Goal: Task Accomplishment & Management: Use online tool/utility

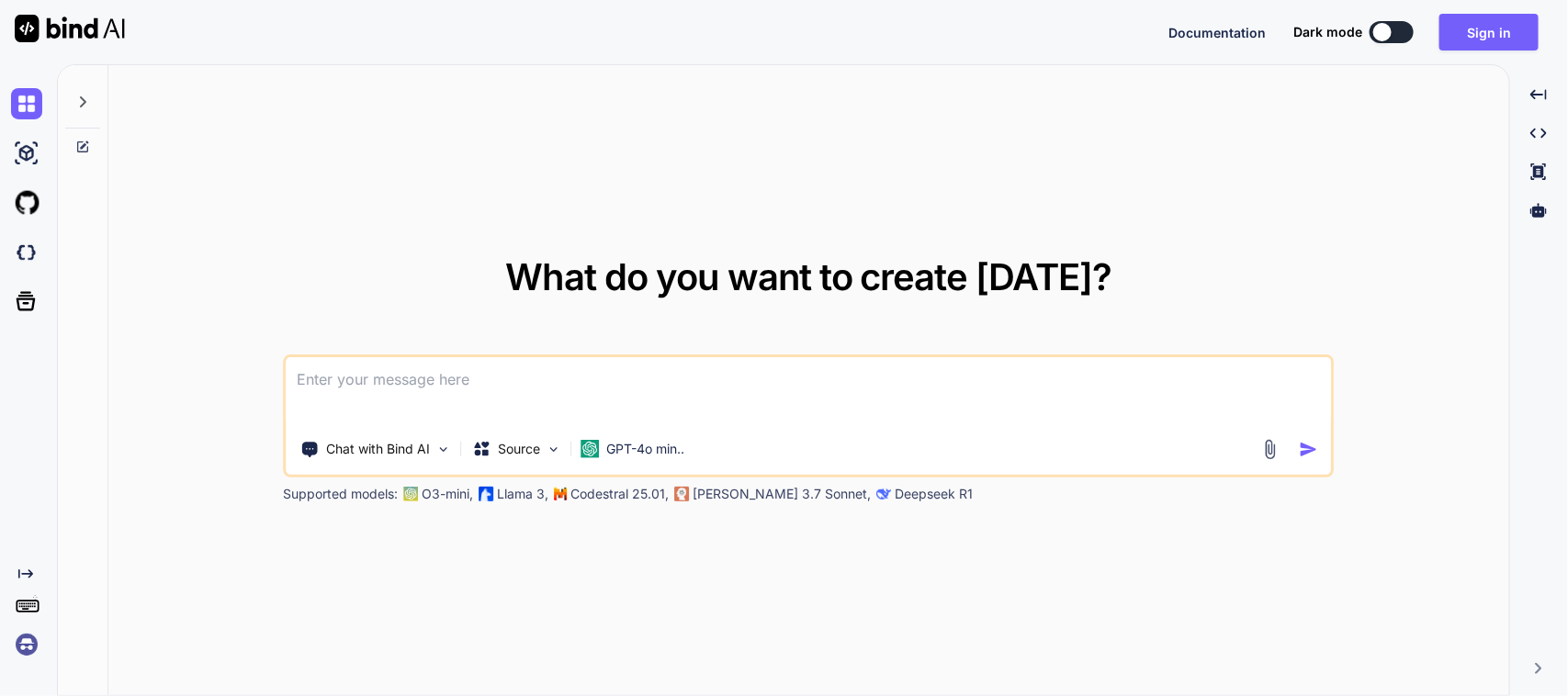
drag, startPoint x: 0, startPoint y: 0, endPoint x: 595, endPoint y: 396, distance: 714.7
click at [595, 396] on textarea at bounding box center [809, 390] width 1044 height 68
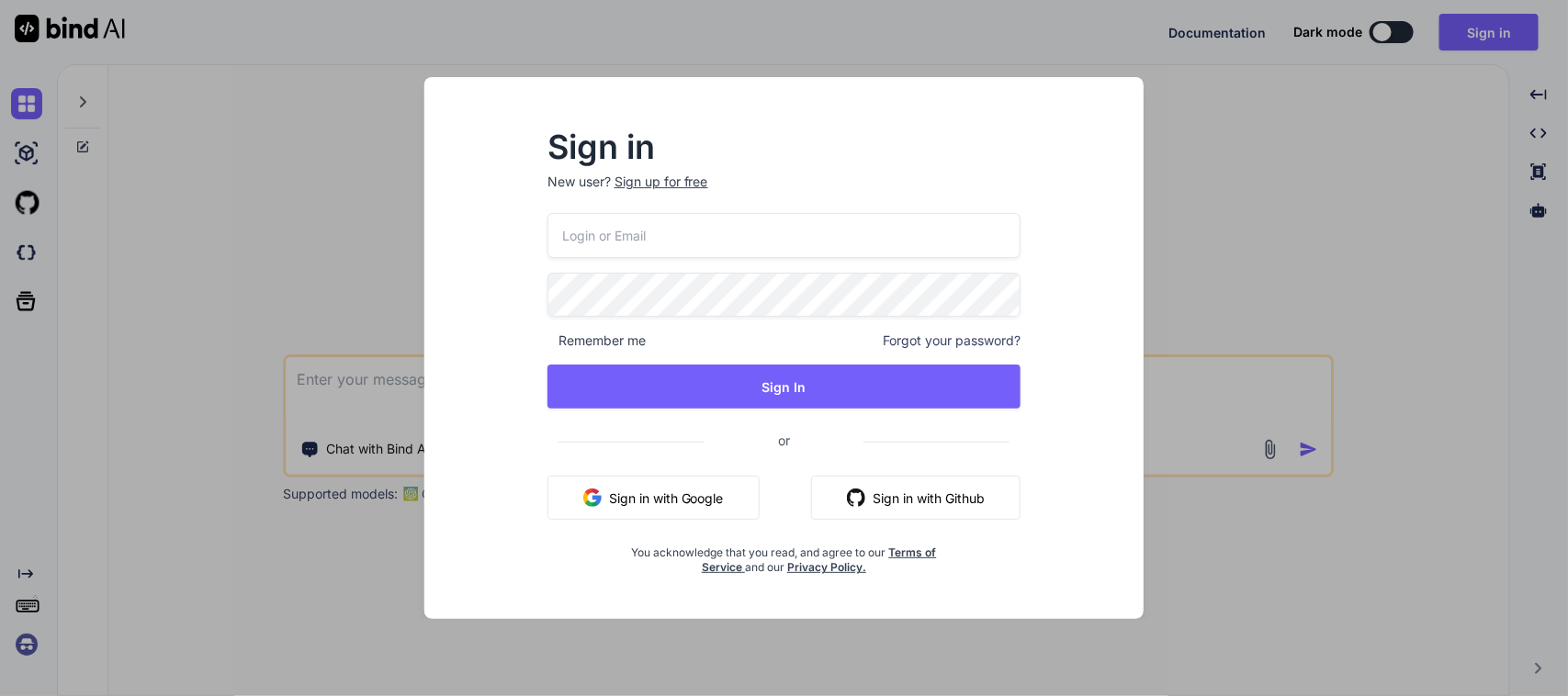
click at [636, 493] on button "Sign in with Google" at bounding box center [653, 498] width 212 height 44
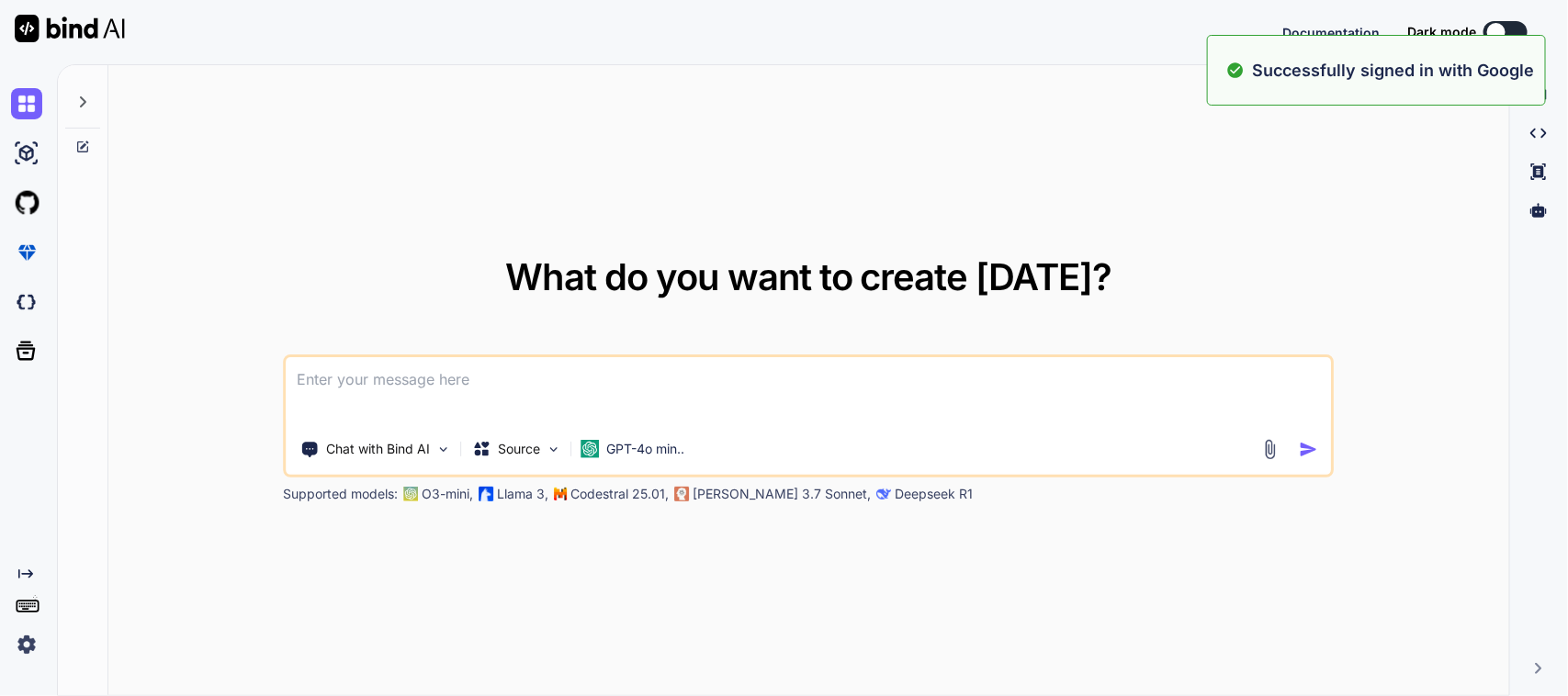
click at [331, 367] on textarea at bounding box center [809, 390] width 1044 height 68
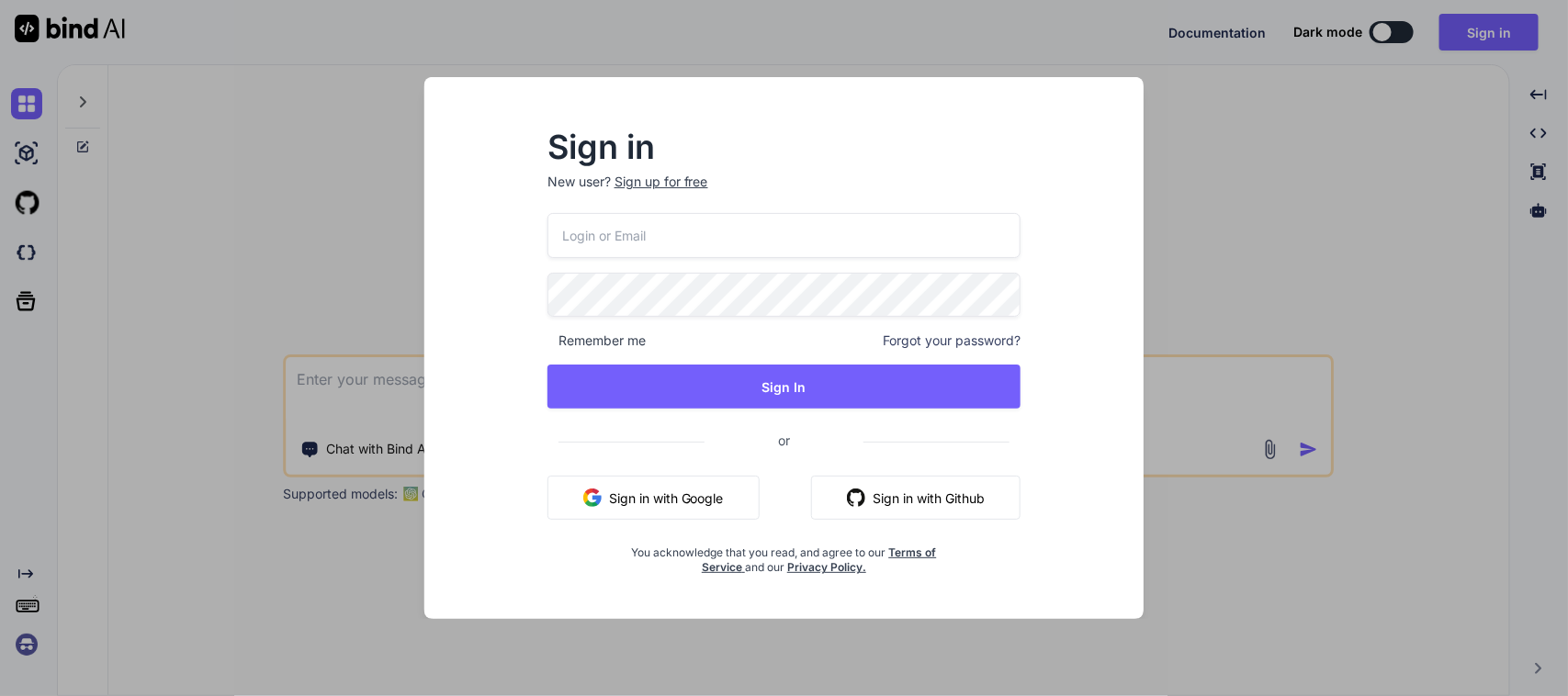
click at [653, 487] on button "Sign in with Google" at bounding box center [653, 498] width 212 height 44
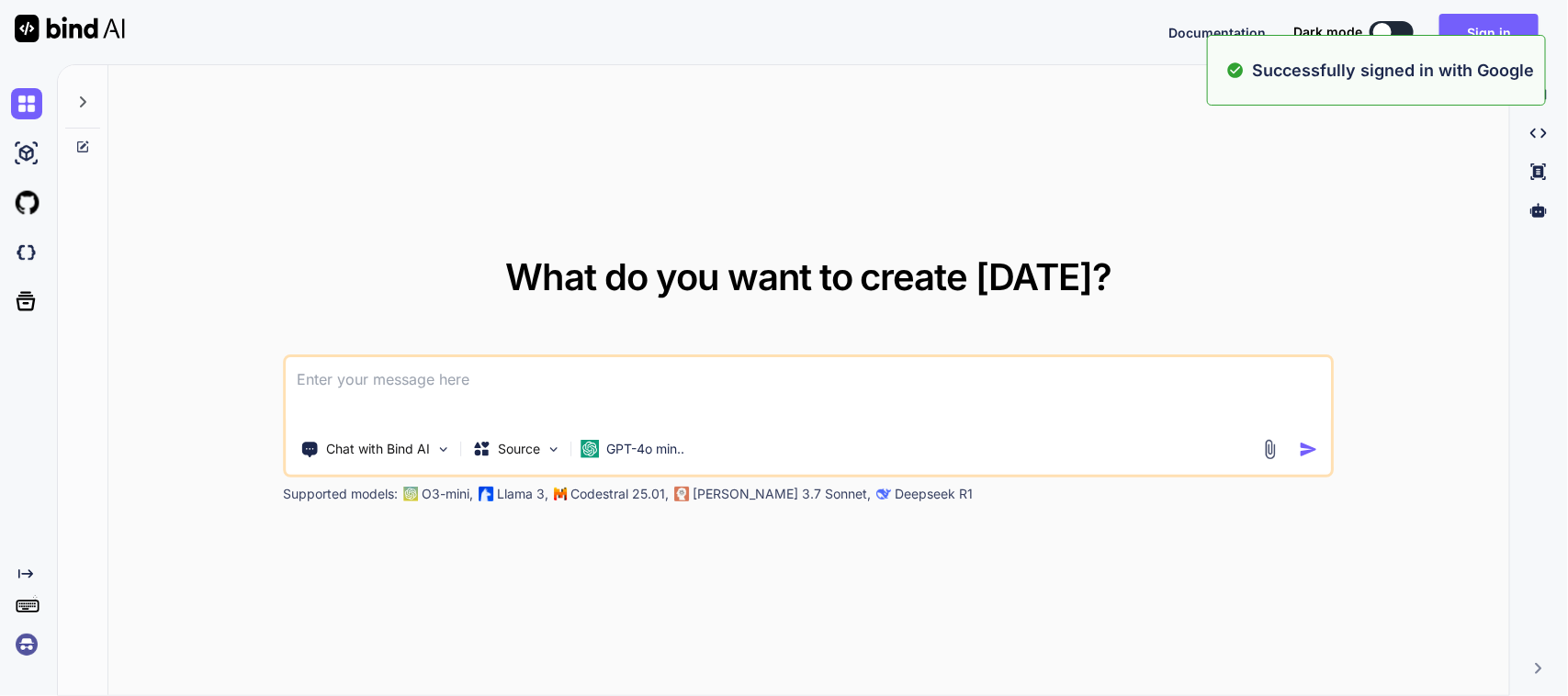
click at [345, 370] on textarea at bounding box center [809, 390] width 1044 height 68
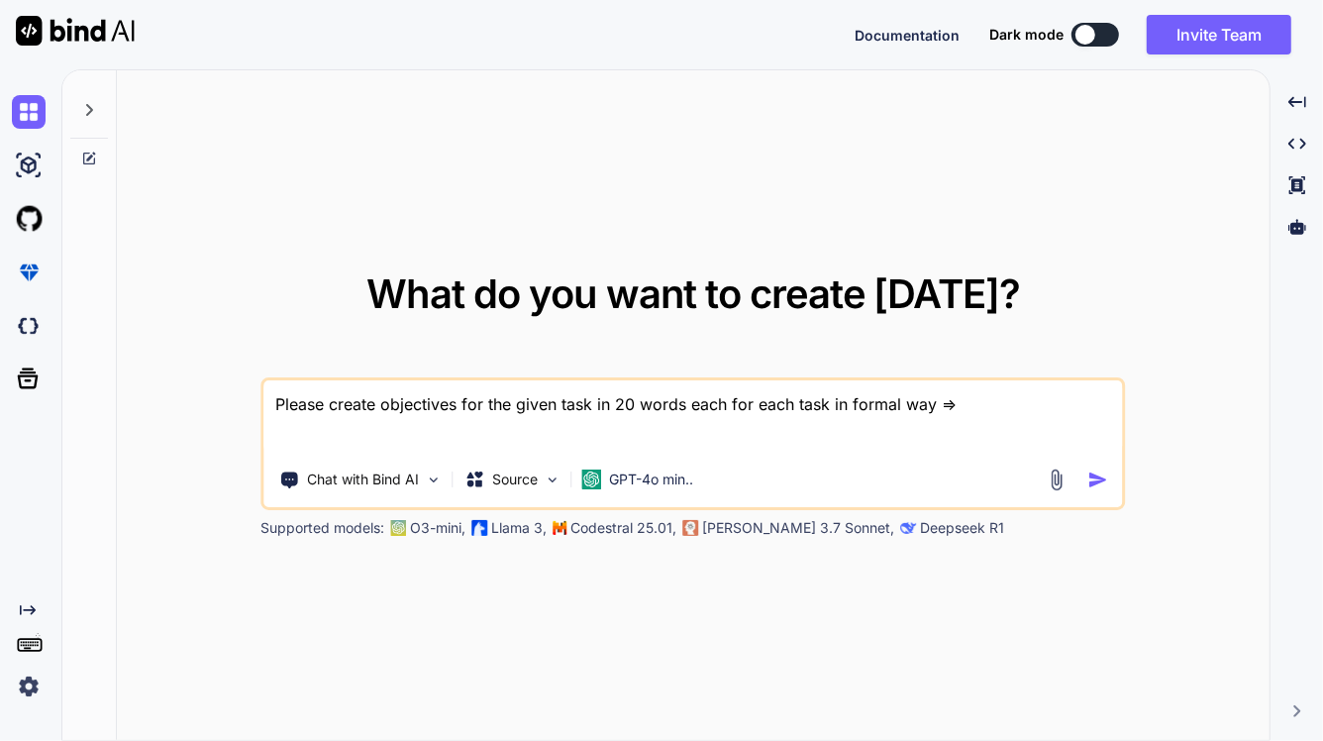
paste textarea "Work on to implement sync API for serialized item in multi site quantity move s…"
type textarea "Please create objectives for the given task in 20 words each for each task in f…"
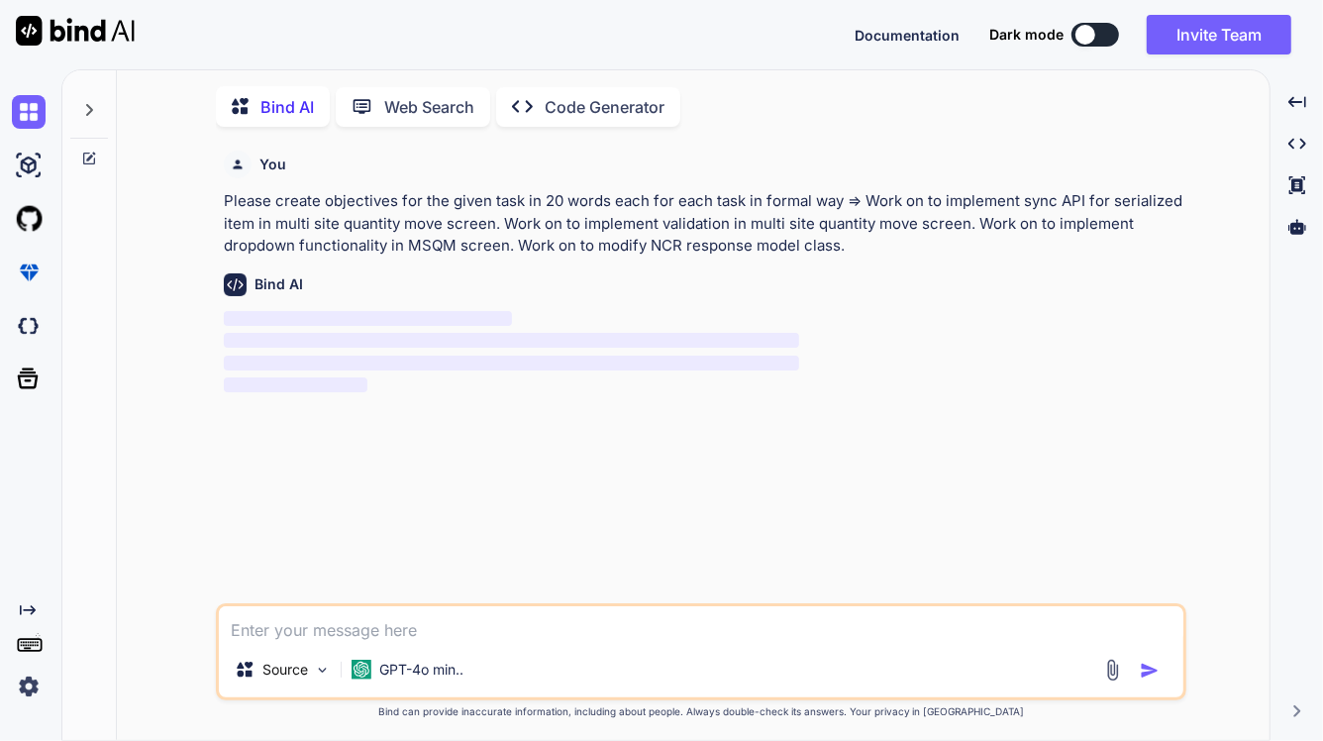
scroll to position [8, 0]
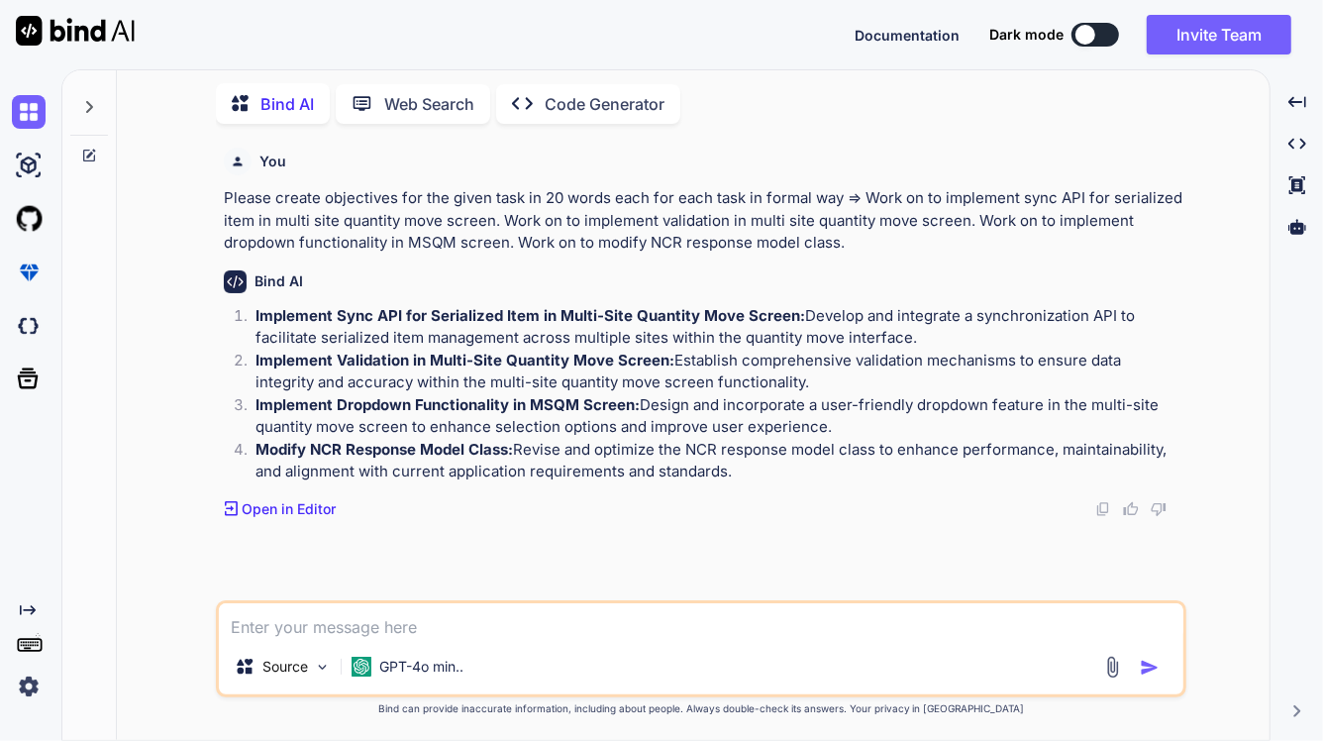
drag, startPoint x: 823, startPoint y: 469, endPoint x: 239, endPoint y: 310, distance: 605.5
click at [239, 310] on ol "Implement Sync API for Serialized Item in Multi-Site Quantity Move Screen: Deve…" at bounding box center [703, 394] width 959 height 178
copy ol "Implement Sync API for Serialized Item in Multi-Site Quantity Move Screen: Deve…"
